Goal: Task Accomplishment & Management: Manage account settings

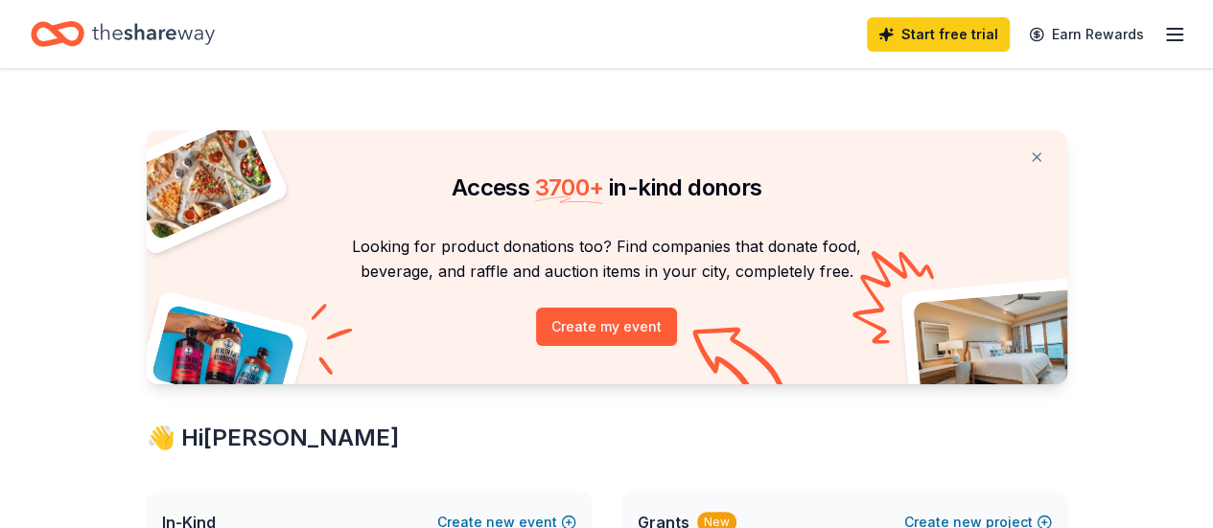
click at [1163, 35] on icon "button" at bounding box center [1174, 34] width 23 height 23
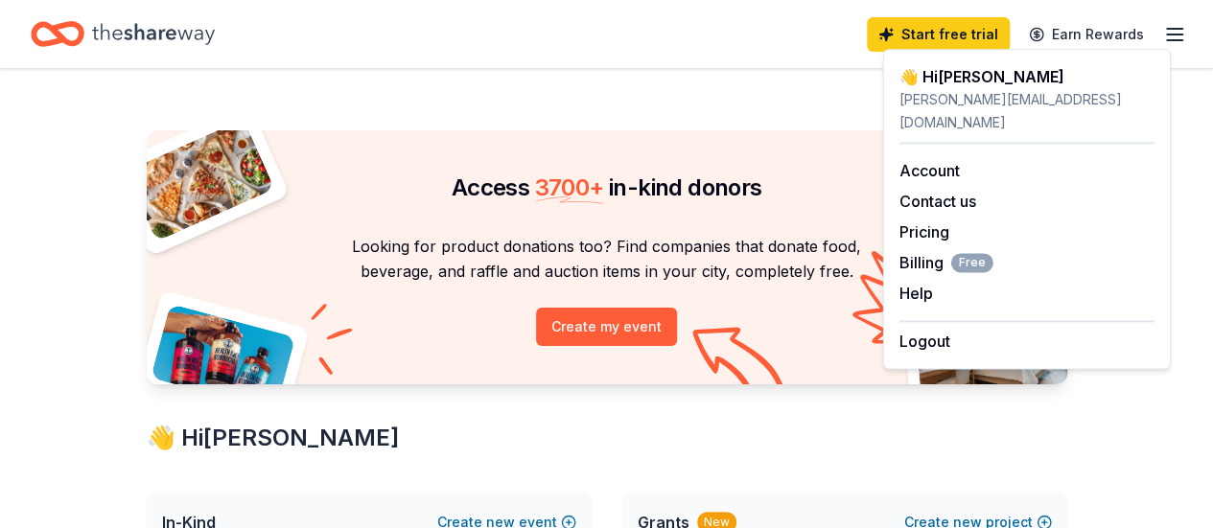
click at [935, 330] on button "Logout" at bounding box center [925, 341] width 51 height 23
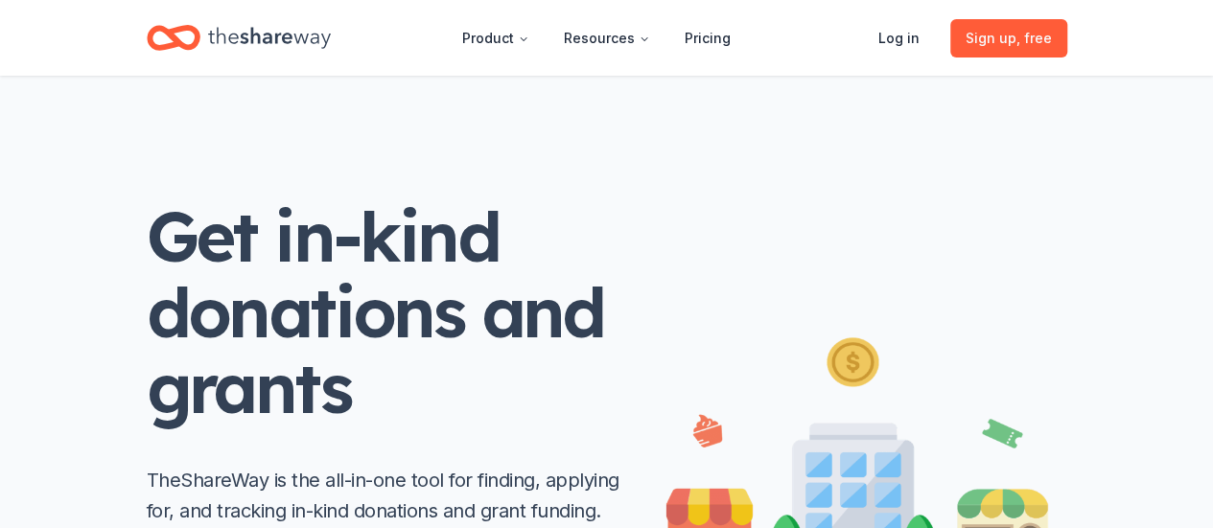
click at [925, 48] on link "Log in" at bounding box center [899, 38] width 72 height 38
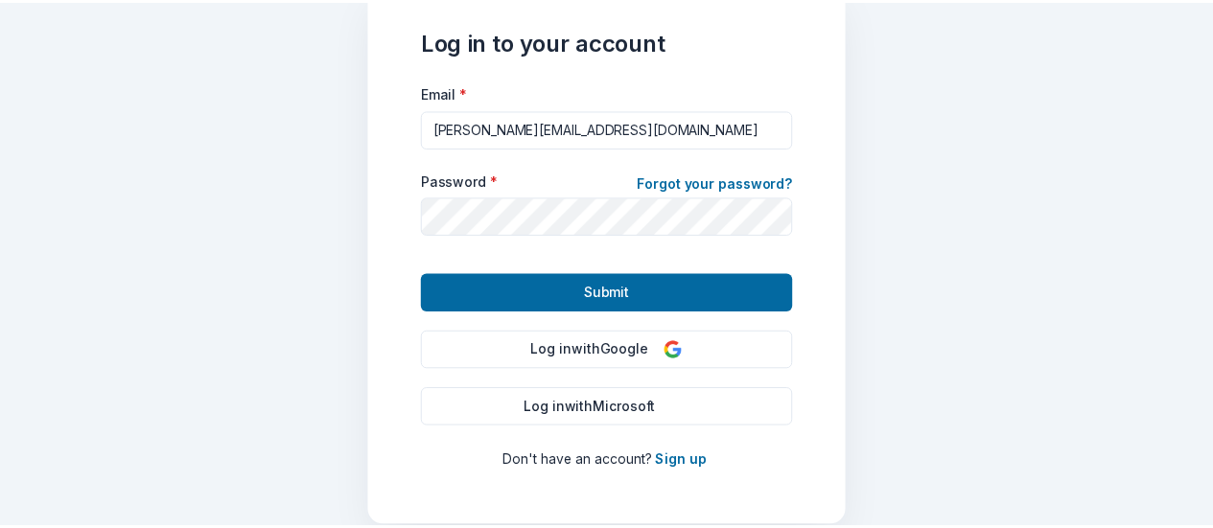
scroll to position [192, 0]
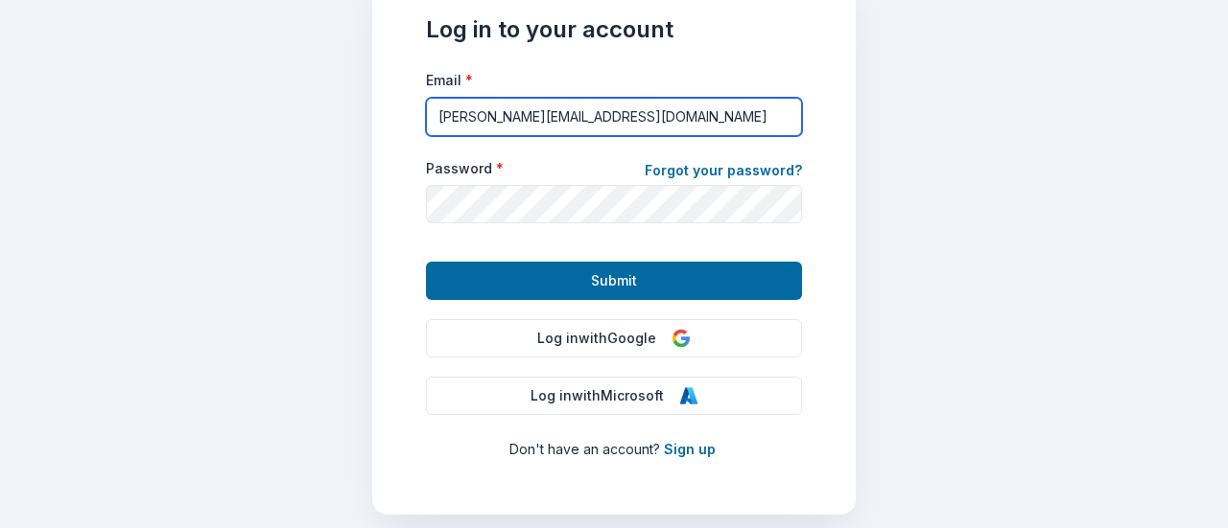
click at [627, 129] on input "[PERSON_NAME][EMAIL_ADDRESS][DOMAIN_NAME]" at bounding box center [614, 117] width 376 height 38
type input "[EMAIL_ADDRESS][DOMAIN_NAME]"
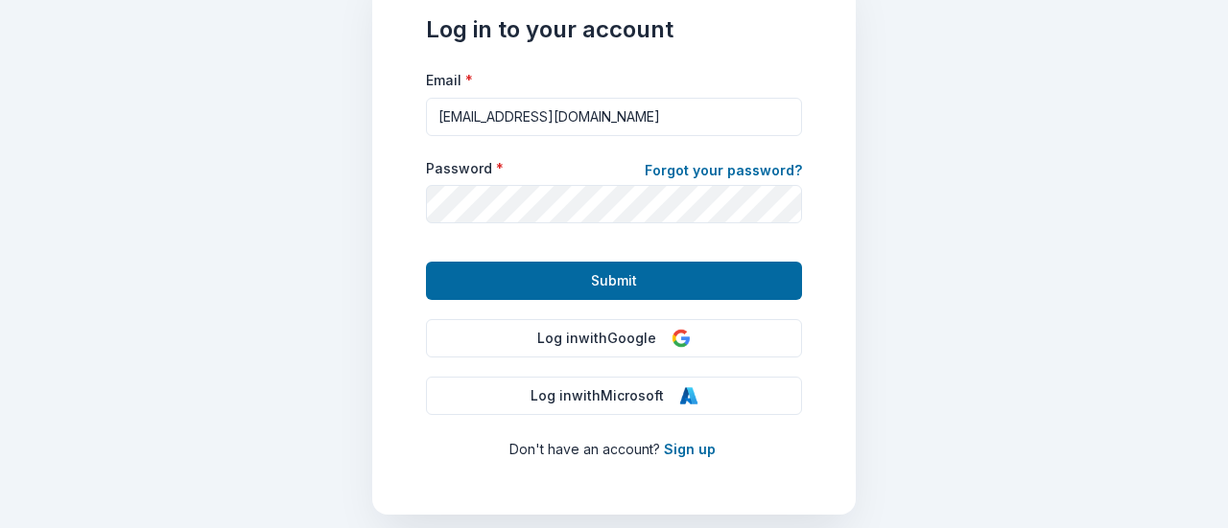
click at [597, 264] on button "Submit" at bounding box center [614, 281] width 376 height 38
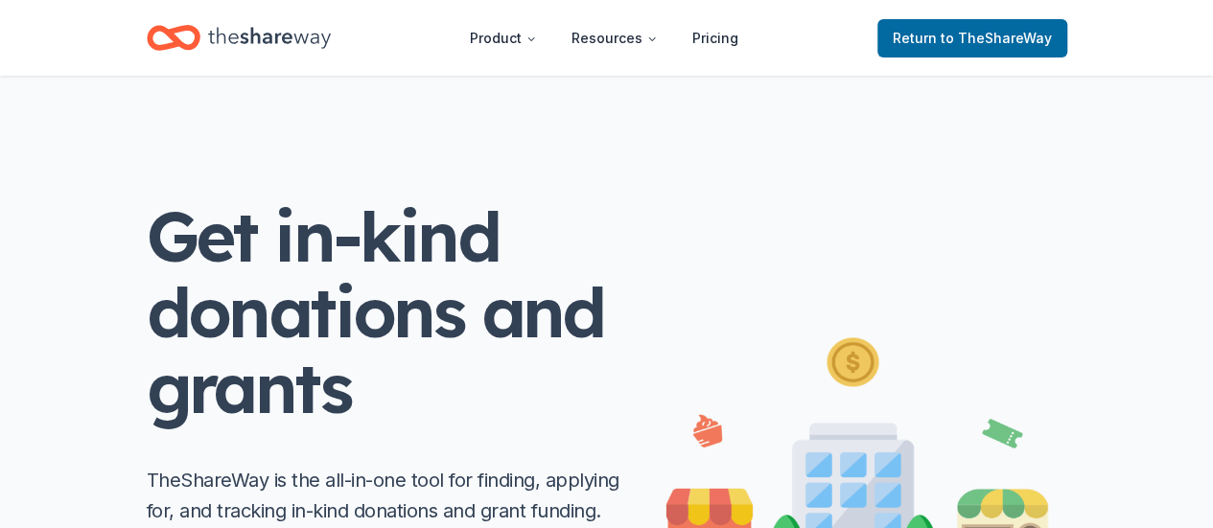
click at [925, 41] on span "Return to TheShareWay" at bounding box center [972, 38] width 159 height 23
